Goal: Information Seeking & Learning: Learn about a topic

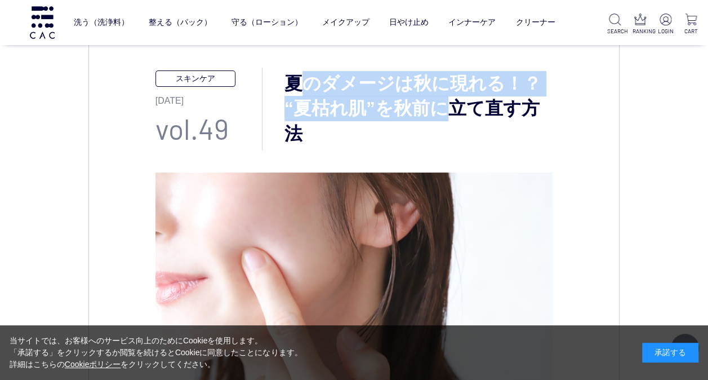
drag, startPoint x: 293, startPoint y: 77, endPoint x: 442, endPoint y: 119, distance: 155.3
click at [442, 119] on h3 "夏のダメージは秋に現れる！？ “夏枯れ肌”を秋前に立て直す方法" at bounding box center [408, 108] width 290 height 75
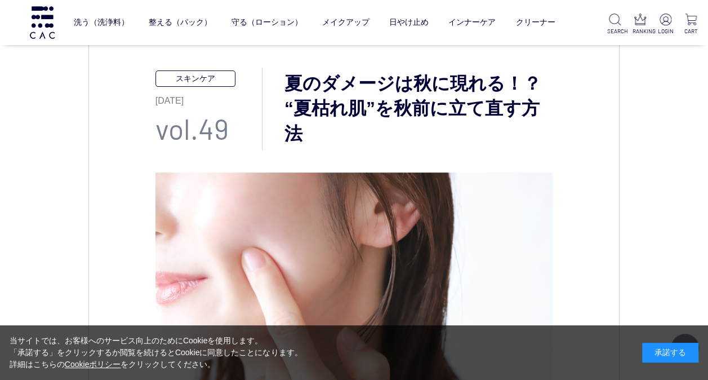
drag, startPoint x: 442, startPoint y: 119, endPoint x: 392, endPoint y: 131, distance: 51.5
click at [392, 131] on h3 "夏のダメージは秋に現れる！？ “夏枯れ肌”を秋前に立て直す方法" at bounding box center [408, 108] width 290 height 75
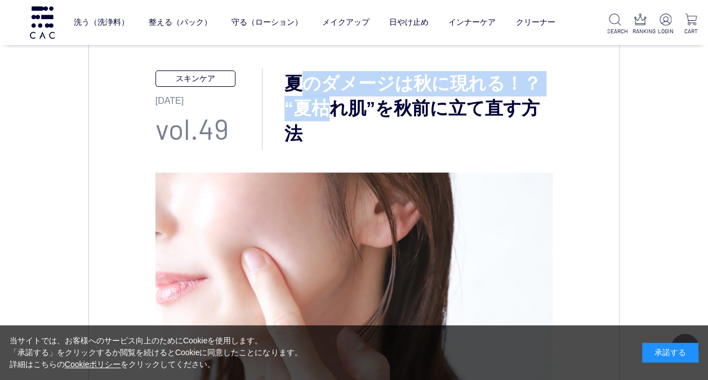
drag, startPoint x: 294, startPoint y: 84, endPoint x: 337, endPoint y: 117, distance: 53.9
click at [337, 117] on h3 "夏のダメージは秋に現れる！？ “夏枯れ肌”を秋前に立て直す方法" at bounding box center [408, 108] width 290 height 75
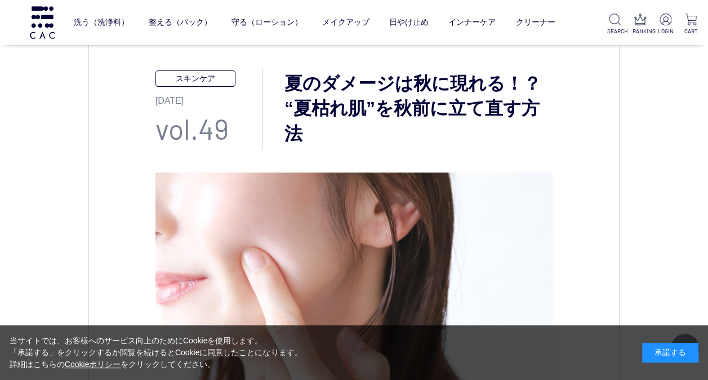
drag, startPoint x: 337, startPoint y: 117, endPoint x: 344, endPoint y: 131, distance: 15.9
click at [344, 131] on h3 "夏のダメージは秋に現れる！？ “夏枯れ肌”を秋前に立て直す方法" at bounding box center [408, 108] width 290 height 75
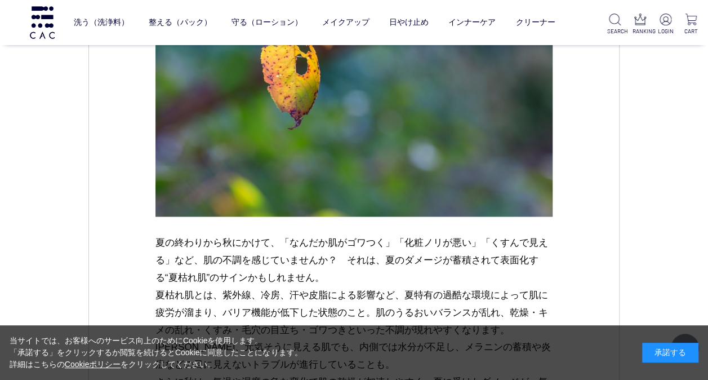
scroll to position [1070, 0]
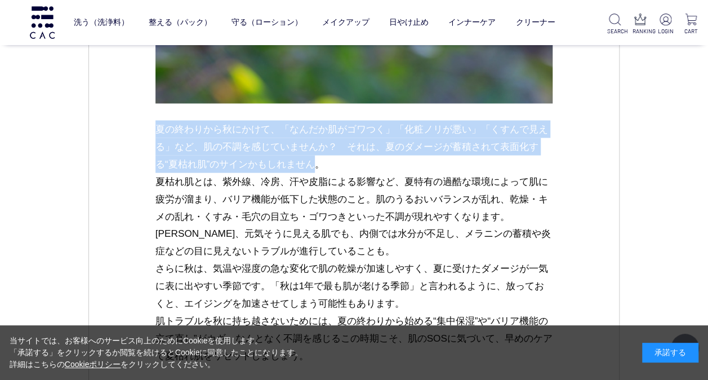
drag, startPoint x: 292, startPoint y: 169, endPoint x: 140, endPoint y: 132, distance: 156.6
drag, startPoint x: 140, startPoint y: 132, endPoint x: 235, endPoint y: 150, distance: 97.4
copy p "夏の終わりから秋にかけて、「なんだか肌がゴワつく」「化粧ノリが悪い」「くすんで見える」など、肌の不調を感じていませんか？　それは、夏のダメージが蓄積されて表面…"
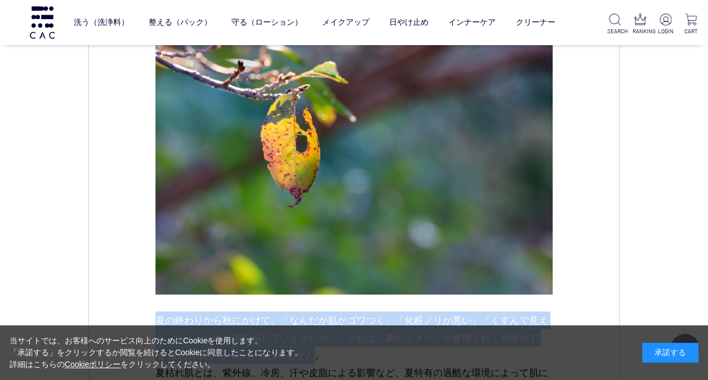
scroll to position [1127, 0]
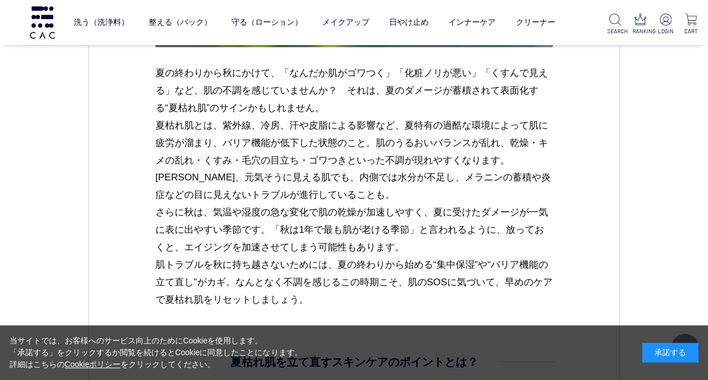
click at [486, 202] on p "夏の終わりから秋にかけて、「なんだか肌がゴワつく」「化粧ノリが悪い」「くすんで見える」など、肌の不調を感じていませんか？　それは、夏のダメージが蓄積されて表面…" at bounding box center [354, 186] width 398 height 244
drag, startPoint x: 269, startPoint y: 228, endPoint x: 425, endPoint y: 241, distance: 156.6
click at [425, 241] on p "夏の終わりから秋にかけて、「なんだか肌がゴワつく」「化粧ノリが悪い」「くすんで見える」など、肌の不調を感じていませんか？　それは、夏のダメージが蓄積されて表面…" at bounding box center [354, 186] width 398 height 244
click at [284, 143] on p "夏の終わりから秋にかけて、「なんだか肌がゴワつく」「化粧ノリが悪い」「くすんで見える」など、肌の不調を感じていませんか？　それは、夏のダメージが蓄積されて表面…" at bounding box center [354, 186] width 398 height 244
click at [415, 140] on p "夏の終わりから秋にかけて、「なんだか肌がゴワつく」「化粧ノリが悪い」「くすんで見える」など、肌の不調を感じていませんか？　それは、夏のダメージが蓄積されて表面…" at bounding box center [354, 186] width 398 height 244
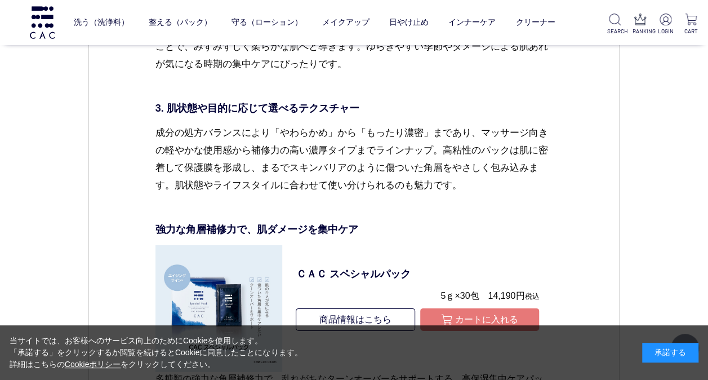
scroll to position [3774, 0]
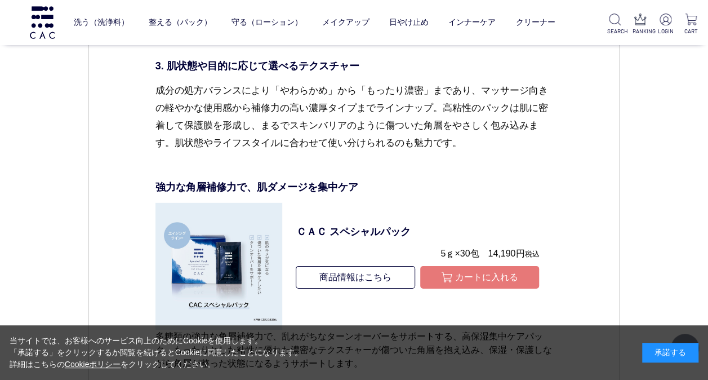
click at [438, 171] on dd "肌本来の力を引き出す！肌にやさしい処方のフェイスパック ＣＡＣのフェイスパックは、「肌が本来持つ自活力」を引き出すことを目的に開発された、無添加・アミノ酸ベー…" at bounding box center [354, 363] width 398 height 1935
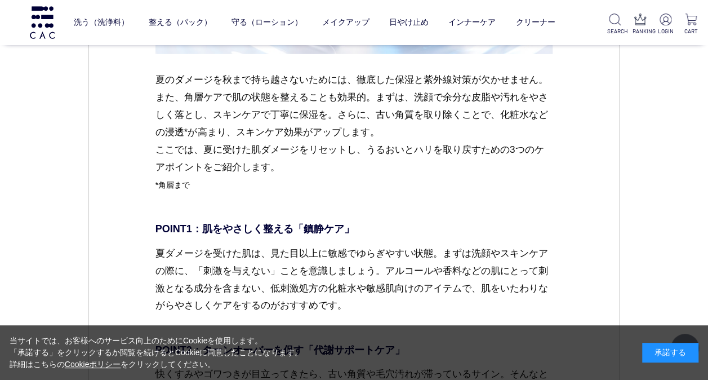
scroll to position [1634, 0]
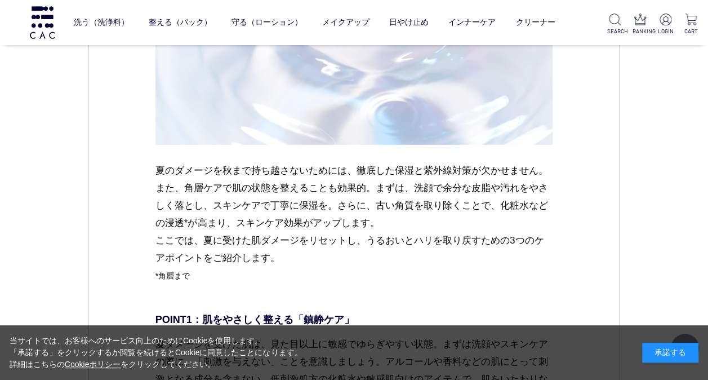
click at [248, 251] on p "夏のダメージを秋まで持ち越さないためには、徹底した保湿と紫外線対策が欠かせません。また、角層ケアで肌の状態を整えることも効果的。まずは、洗顔で余分な皮脂や汚れ…" at bounding box center [354, 232] width 398 height 140
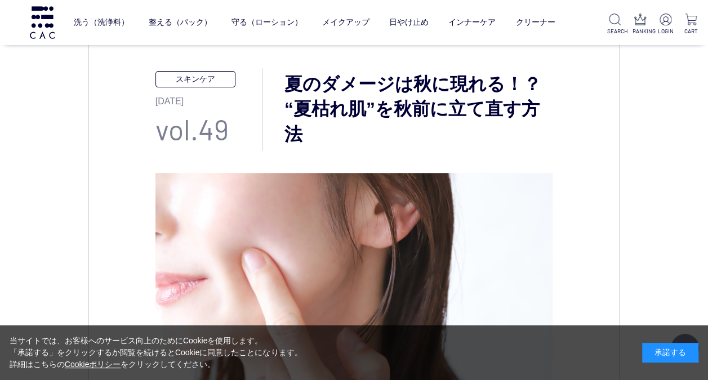
scroll to position [113, 0]
